Goal: Information Seeking & Learning: Learn about a topic

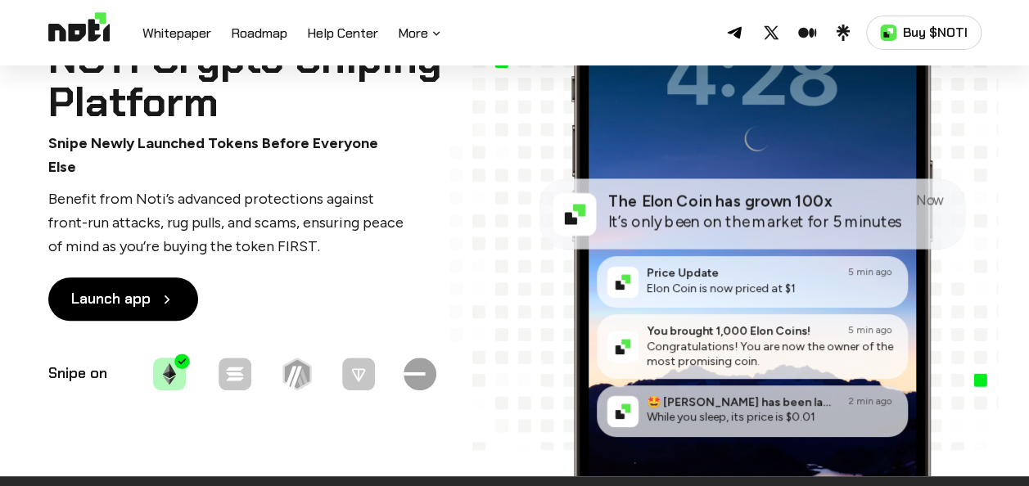
scroll to position [170, 0]
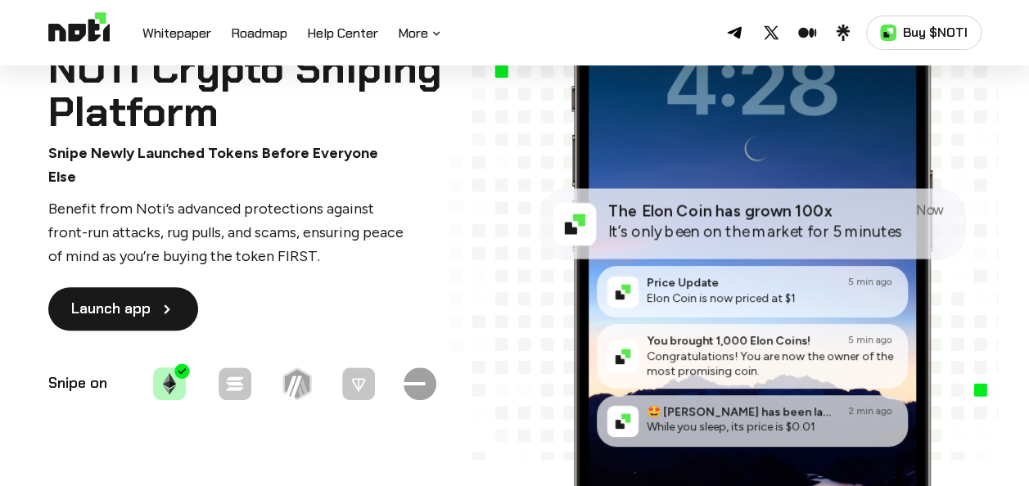
click at [157, 300] on link "Launch app" at bounding box center [123, 308] width 150 height 43
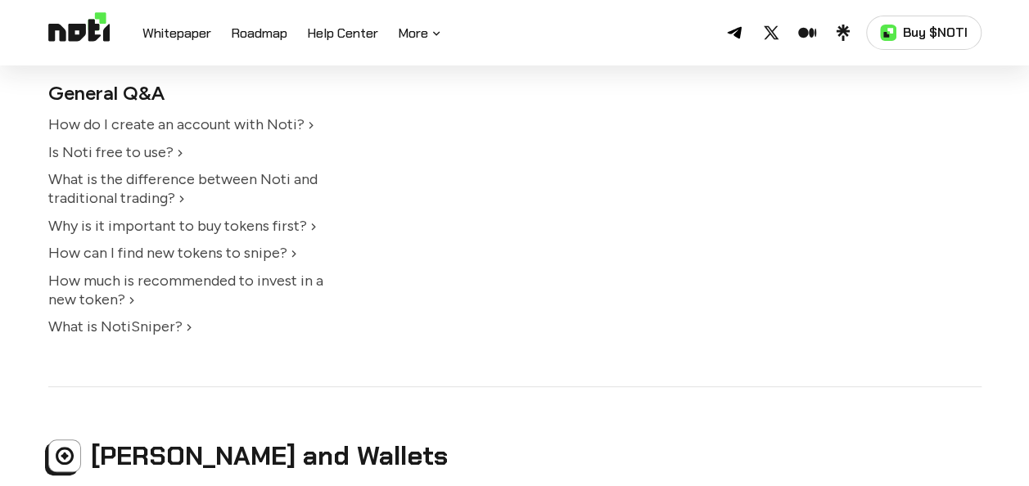
scroll to position [367, 0]
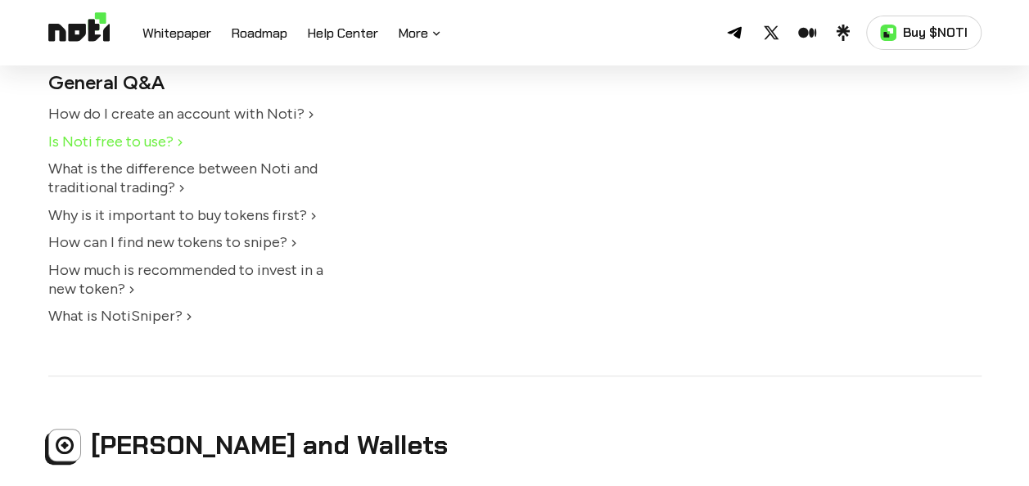
click at [178, 144] on icon at bounding box center [180, 141] width 4 height 7
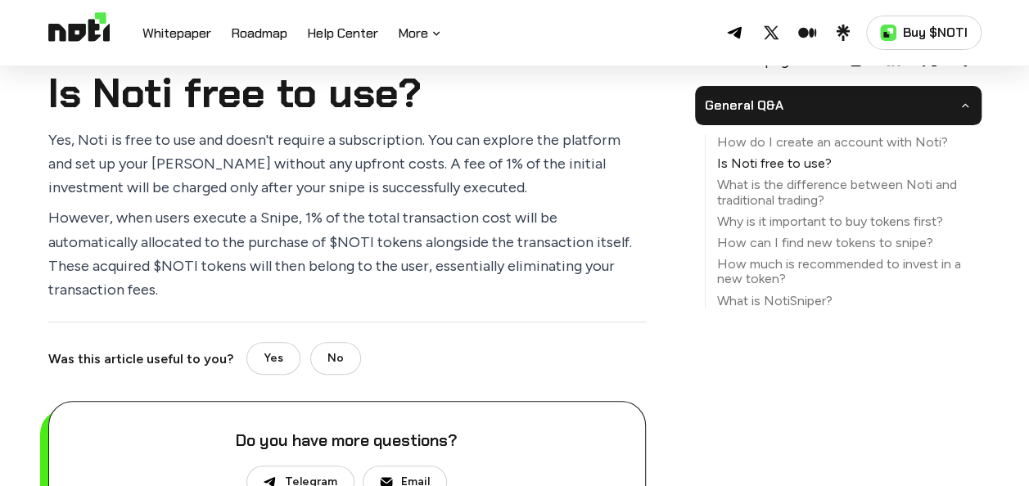
scroll to position [61, 0]
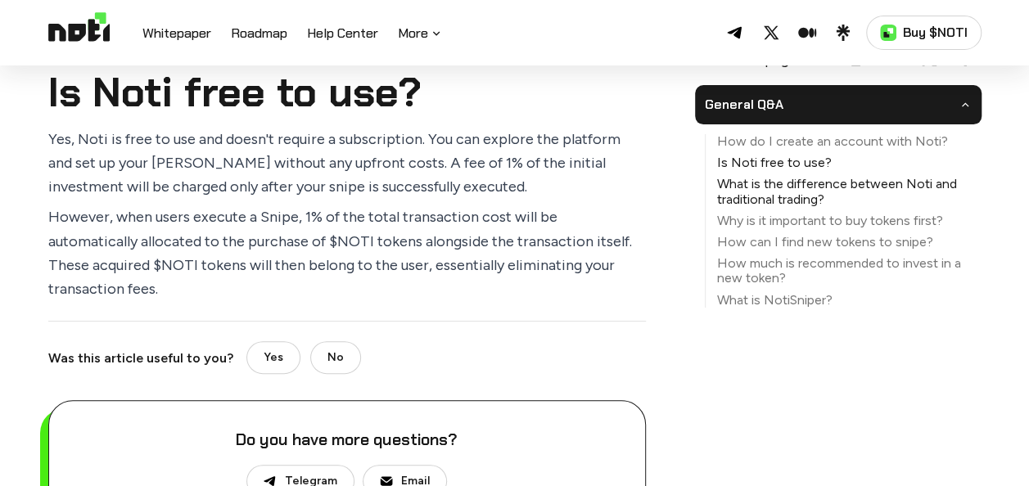
click at [921, 188] on link "What is the difference between Noti and traditional trading?" at bounding box center [843, 191] width 276 height 29
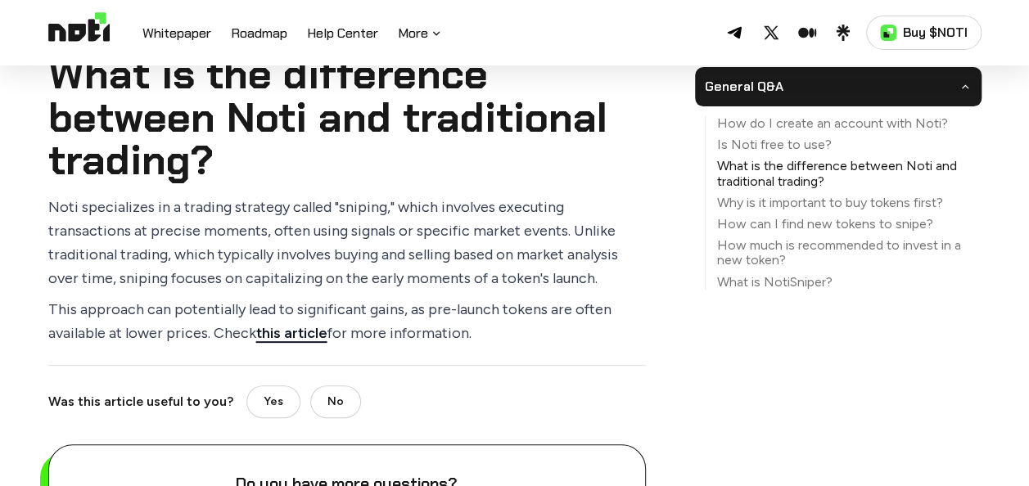
scroll to position [74, 0]
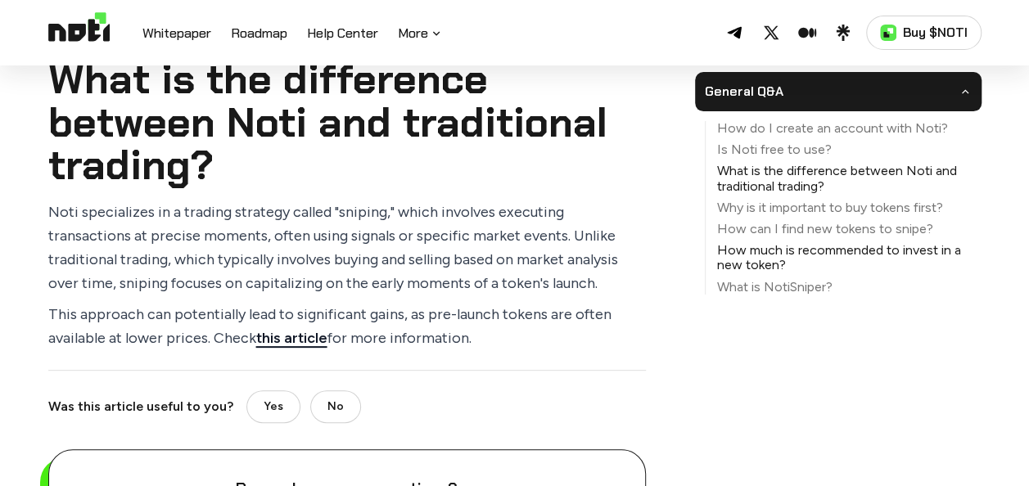
click at [895, 250] on link "How much is recommended to invest in a new token?" at bounding box center [843, 257] width 276 height 29
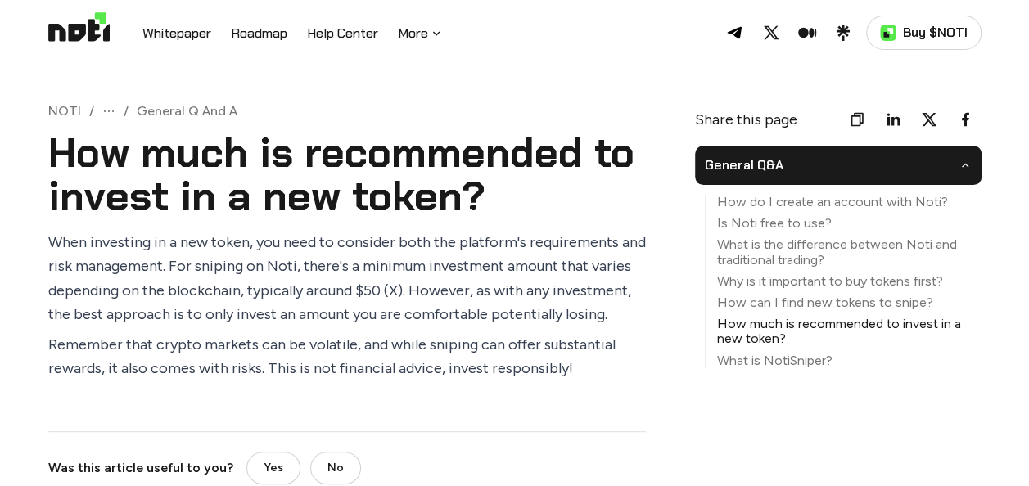
click at [88, 29] on img at bounding box center [78, 32] width 61 height 41
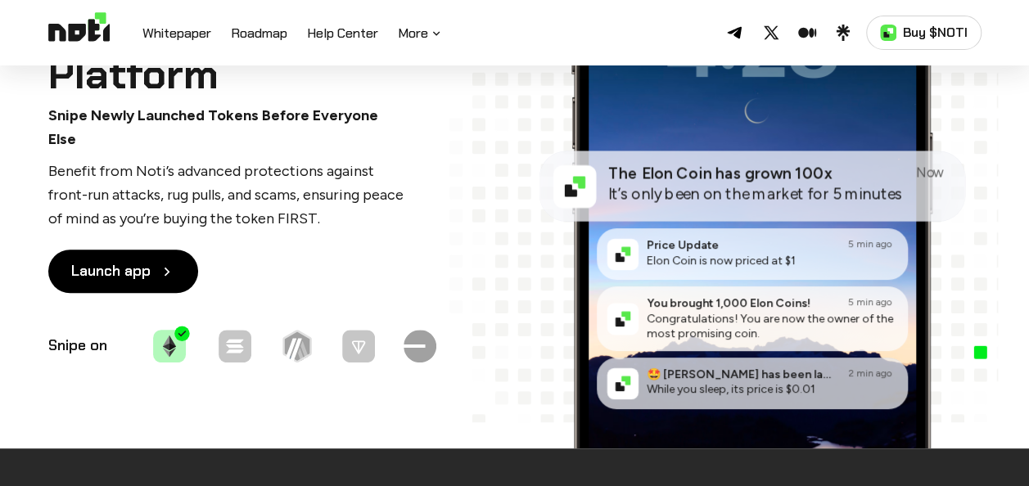
scroll to position [189, 0]
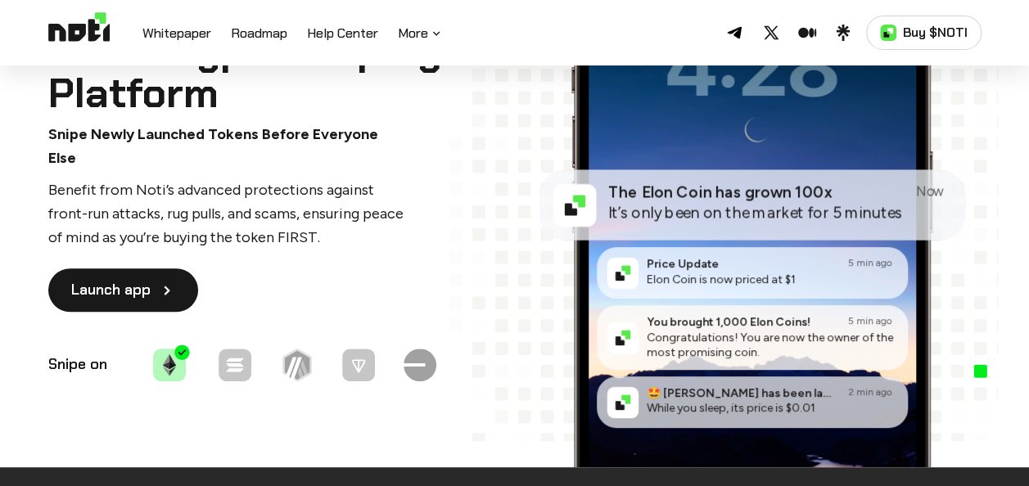
click at [167, 286] on icon at bounding box center [166, 290] width 5 height 9
